Goal: Task Accomplishment & Management: Manage account settings

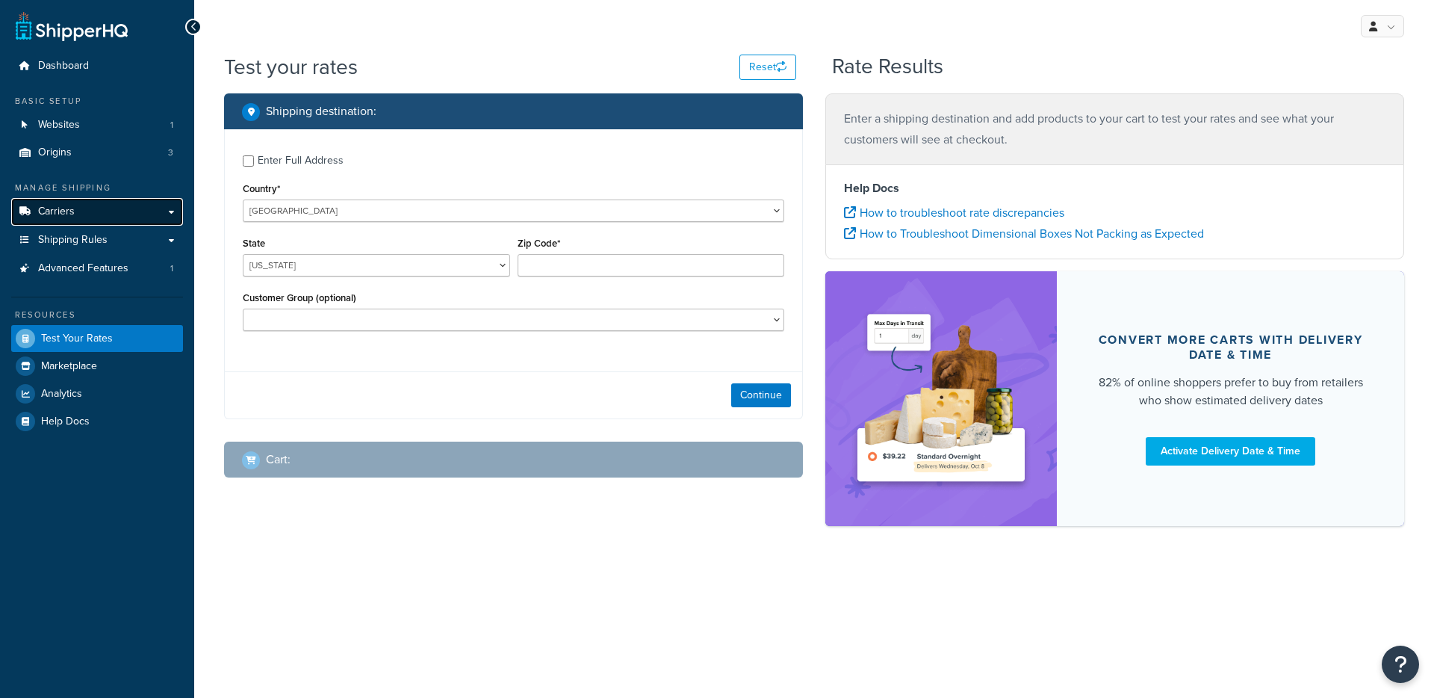
click at [128, 199] on link "Carriers" at bounding box center [97, 212] width 172 height 28
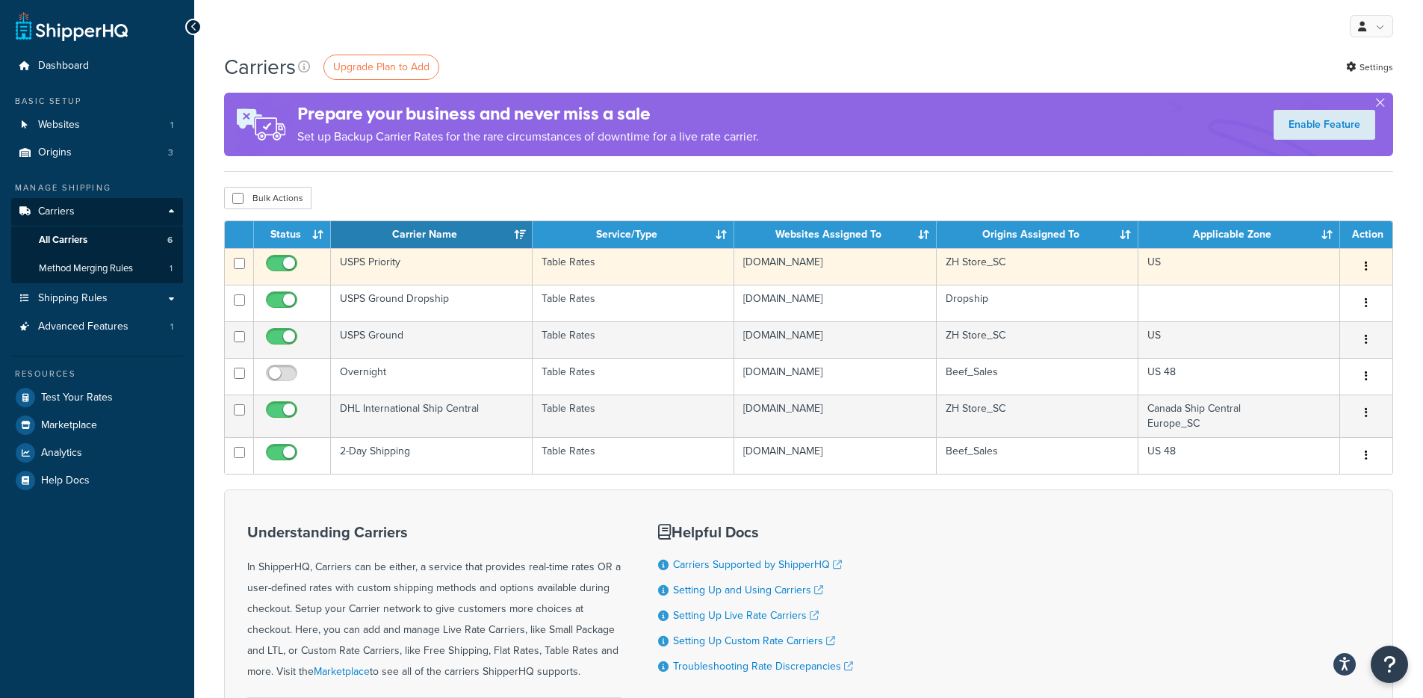
click at [586, 261] on td "Table Rates" at bounding box center [634, 266] width 202 height 37
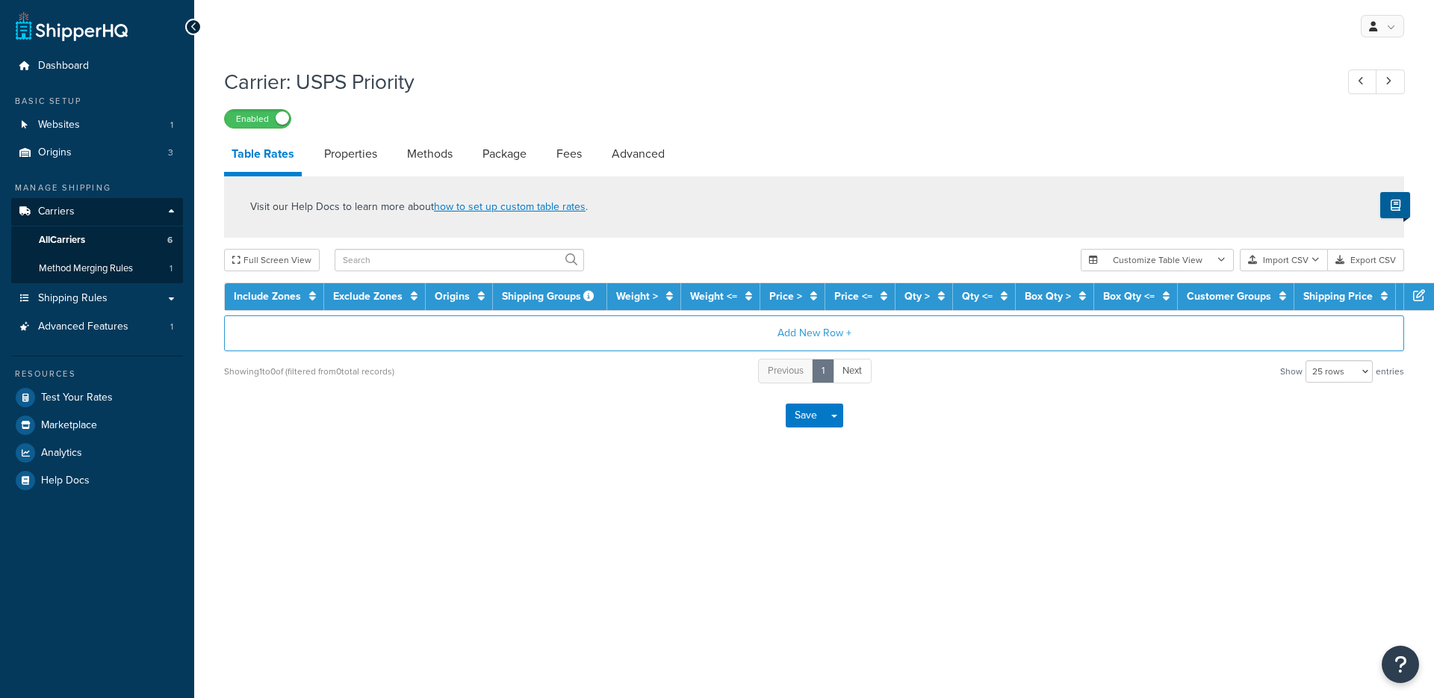
select select "25"
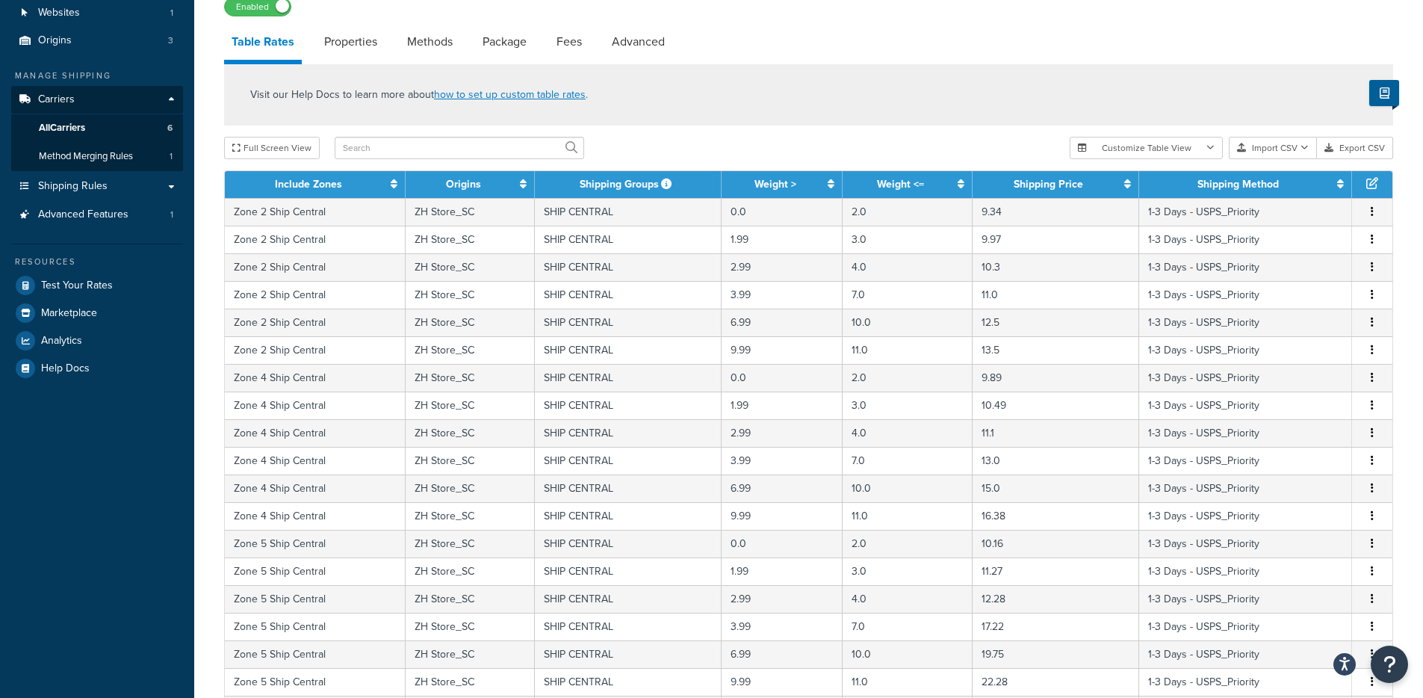
scroll to position [115, 0]
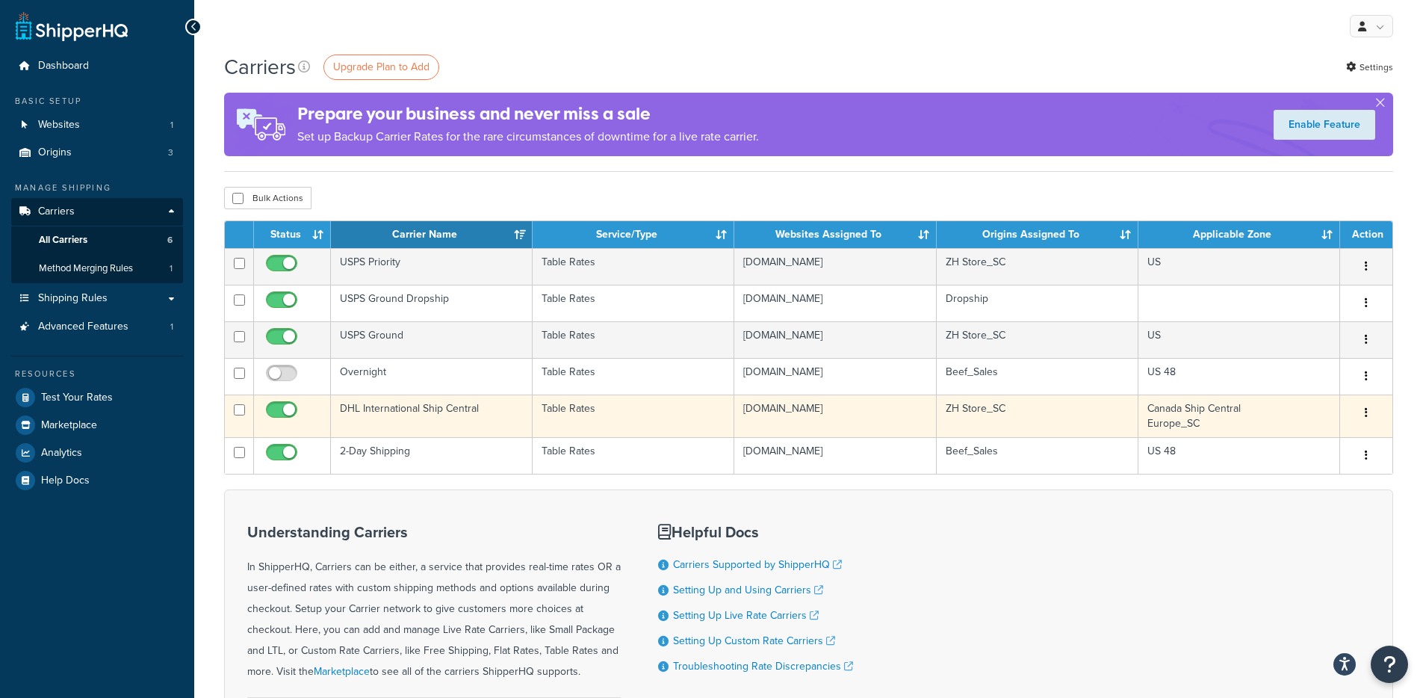
click at [641, 423] on td "Table Rates" at bounding box center [634, 415] width 202 height 43
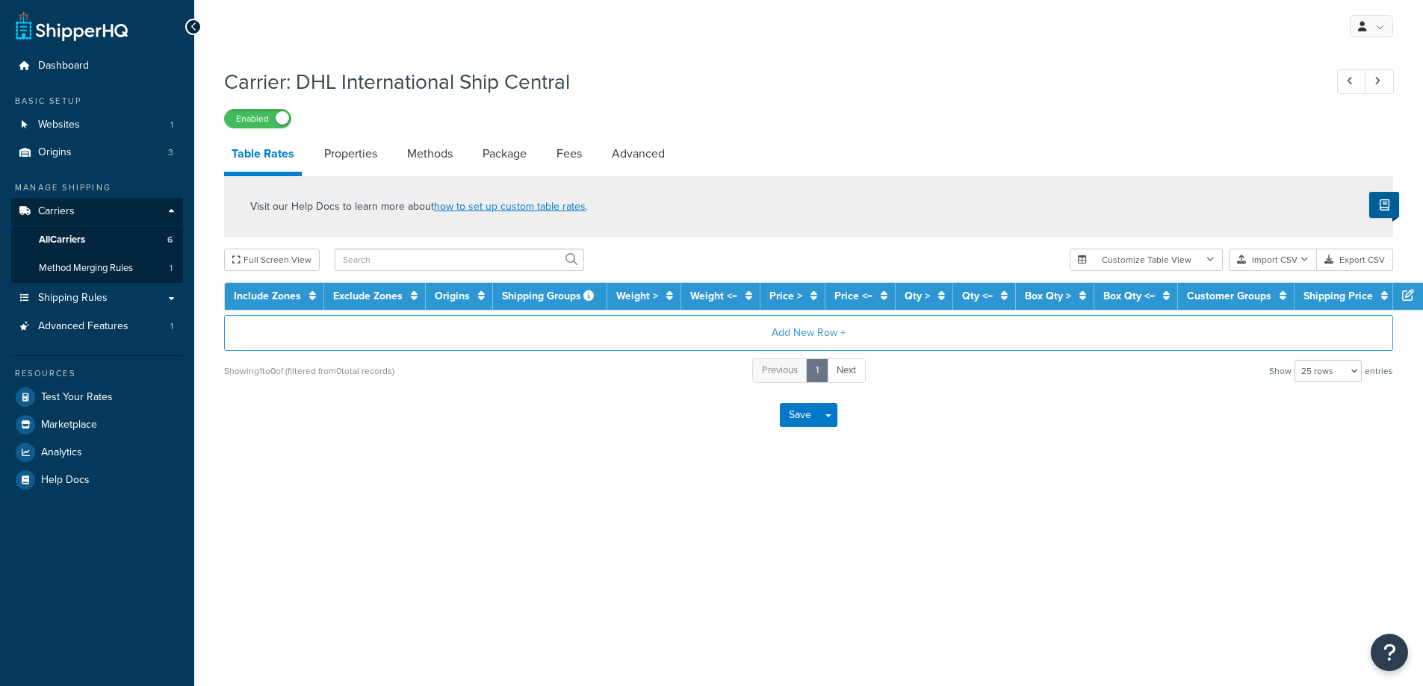
select select "25"
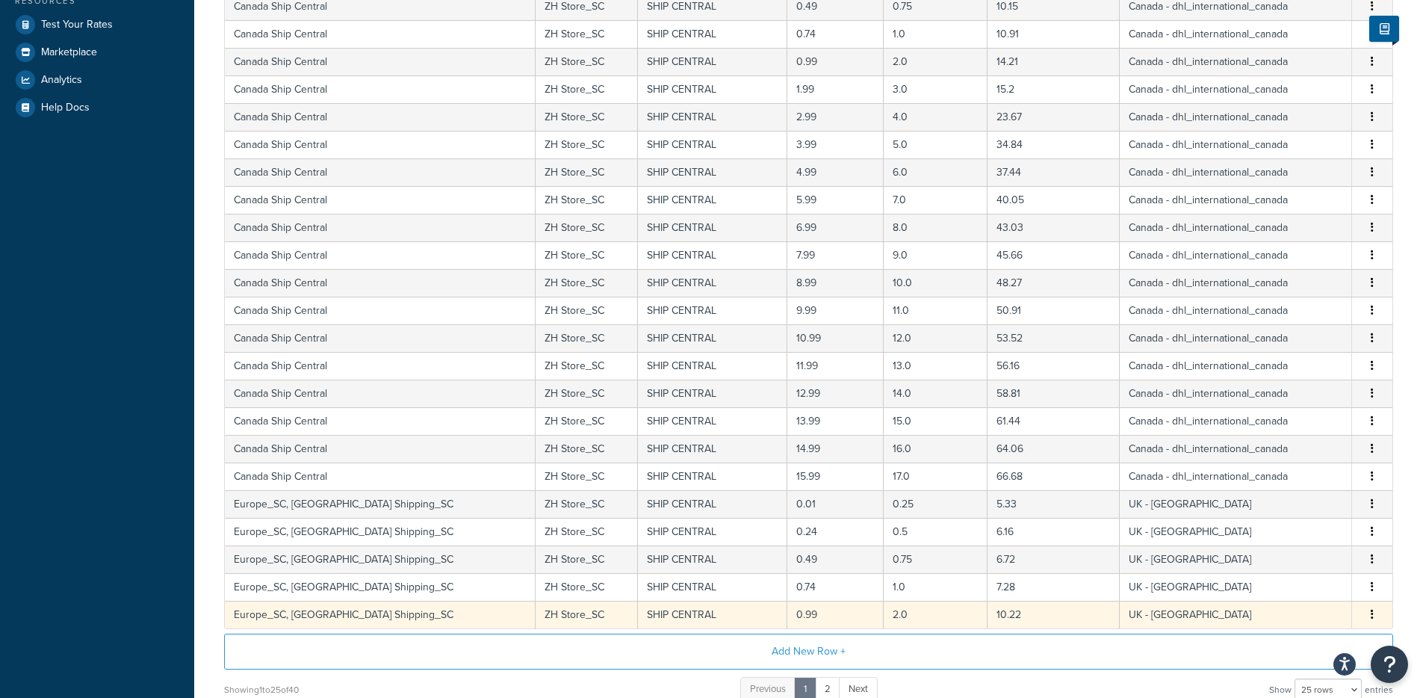
scroll to position [516, 0]
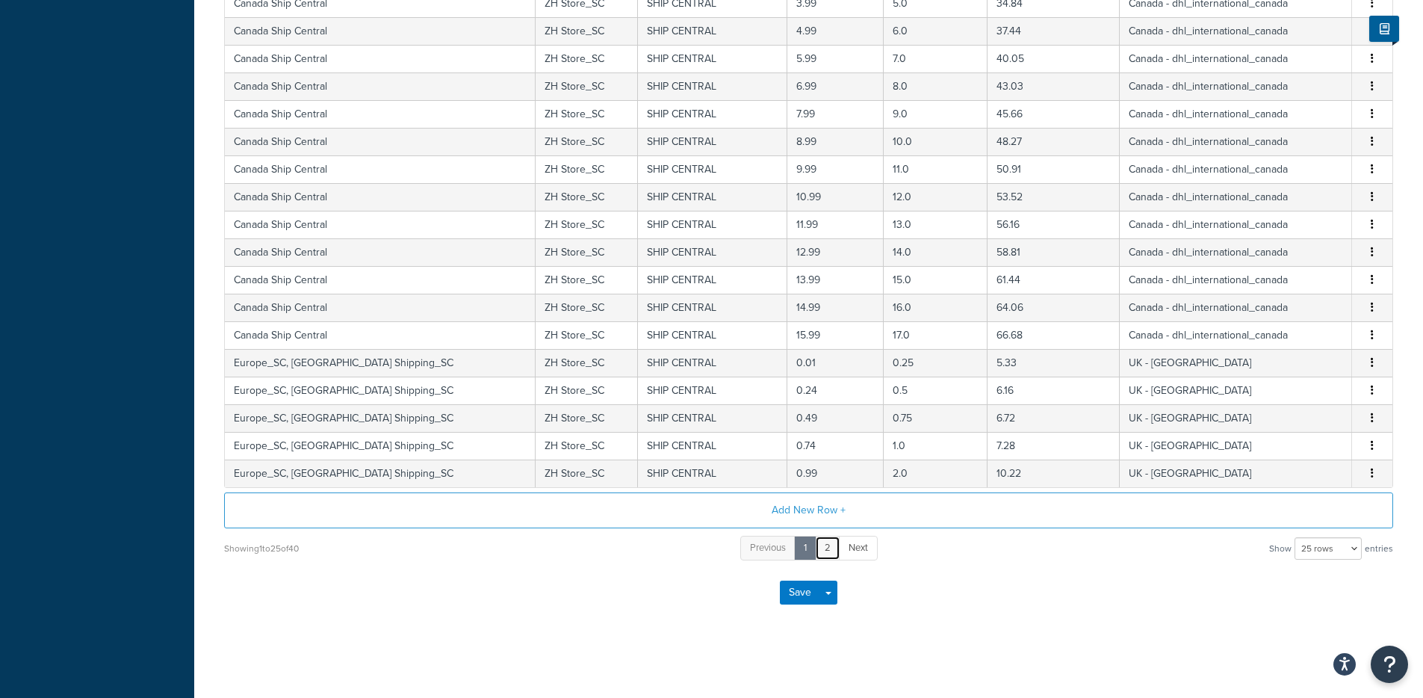
click at [835, 543] on link "2" at bounding box center [827, 548] width 25 height 25
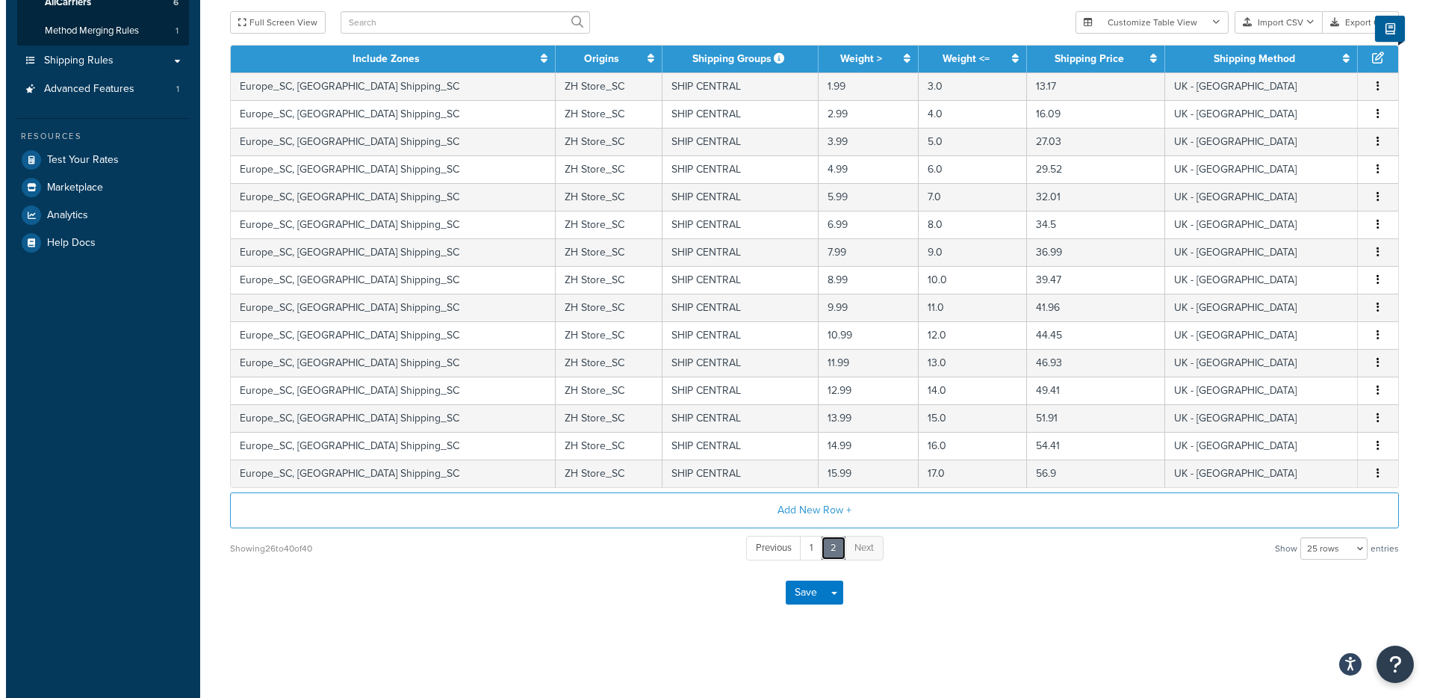
scroll to position [240, 0]
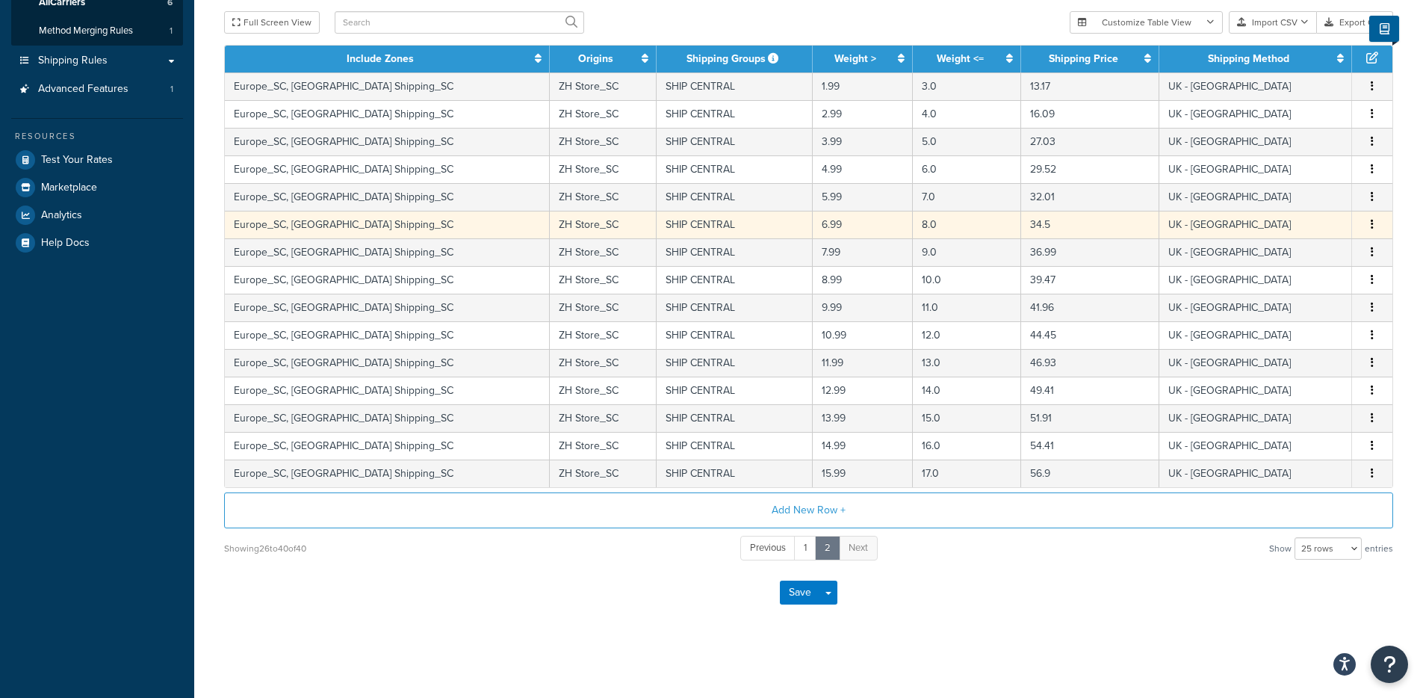
click at [657, 221] on td "SHIP CENTRAL" at bounding box center [735, 225] width 156 height 28
select select "170971"
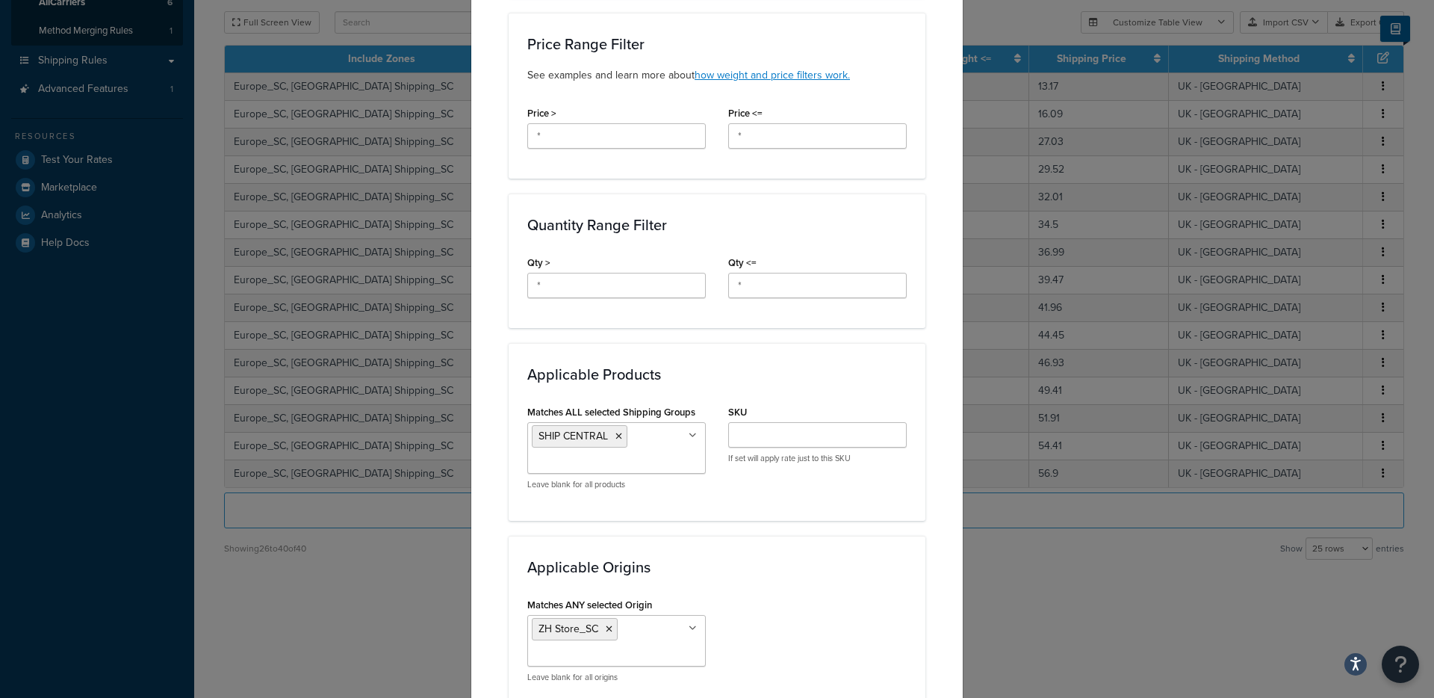
scroll to position [485, 0]
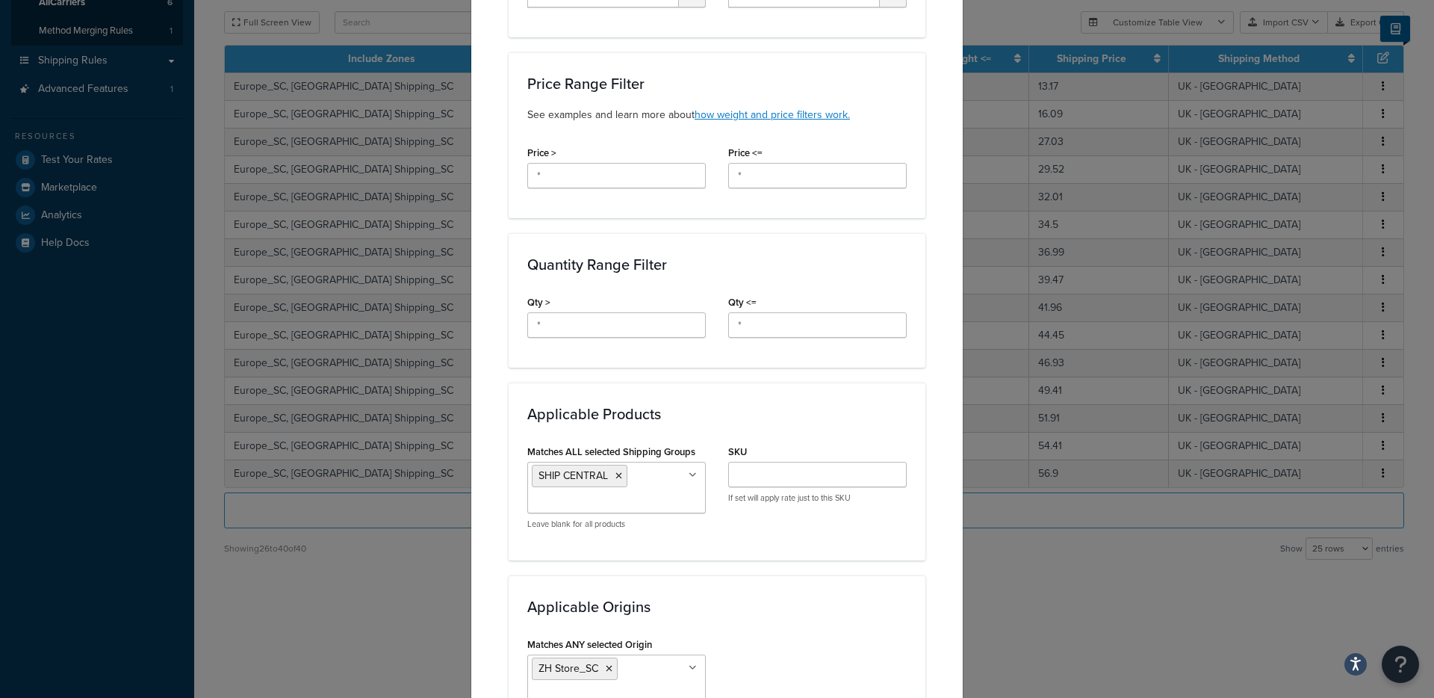
click at [592, 311] on div "Qty > *" at bounding box center [616, 314] width 179 height 46
click at [590, 323] on input "*" at bounding box center [616, 324] width 179 height 25
click at [789, 327] on input "*" at bounding box center [817, 324] width 179 height 25
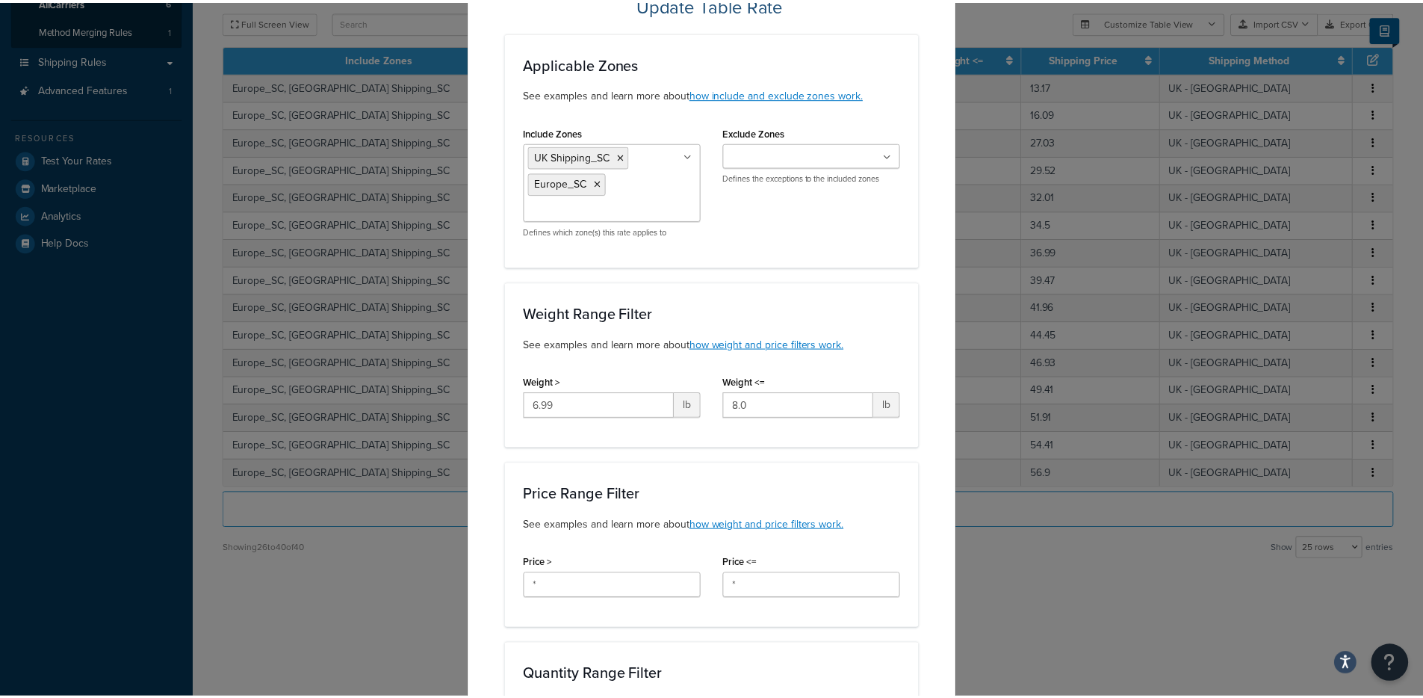
scroll to position [0, 0]
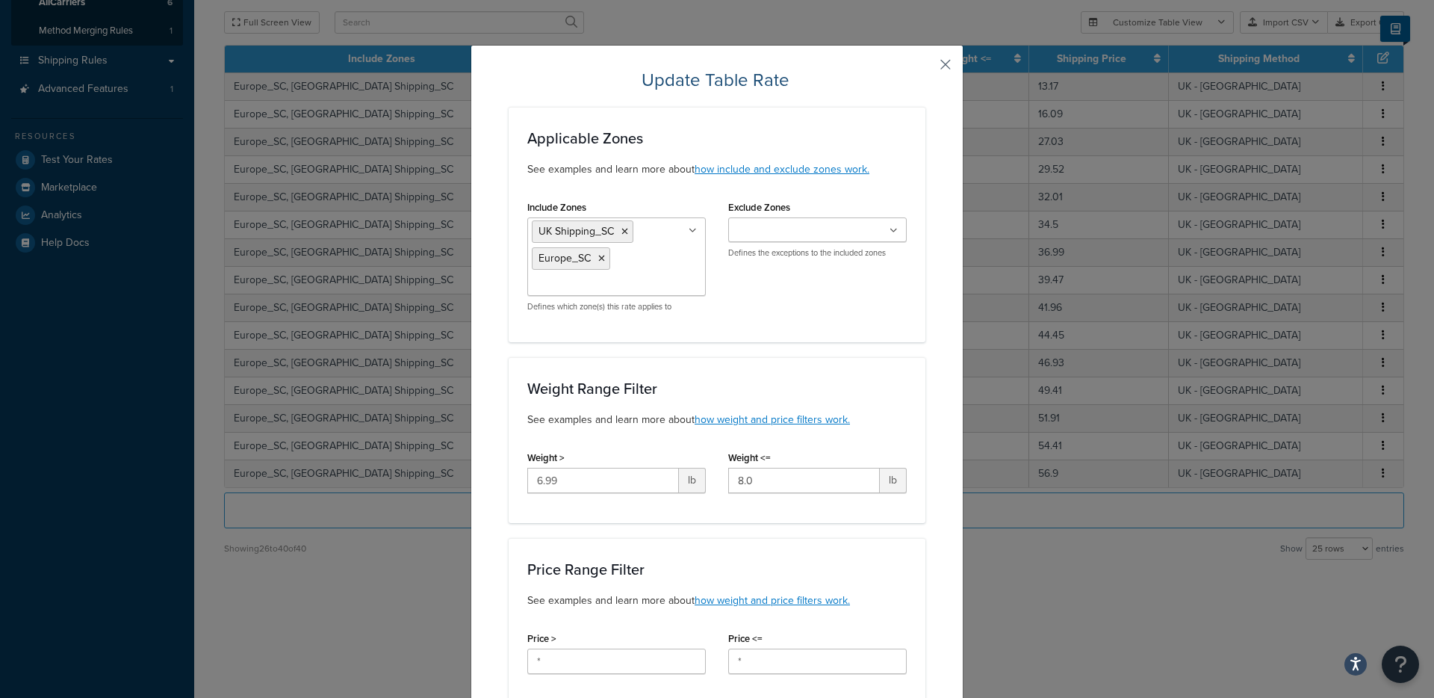
click at [925, 68] on button "button" at bounding box center [924, 70] width 4 height 4
